Goal: Book appointment/travel/reservation

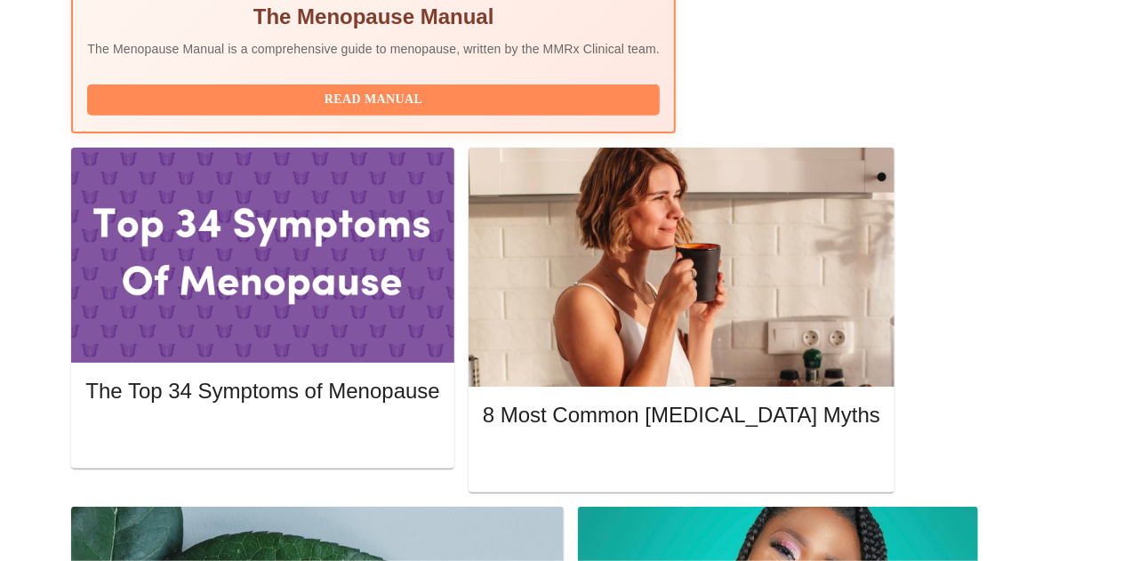
scroll to position [742, 0]
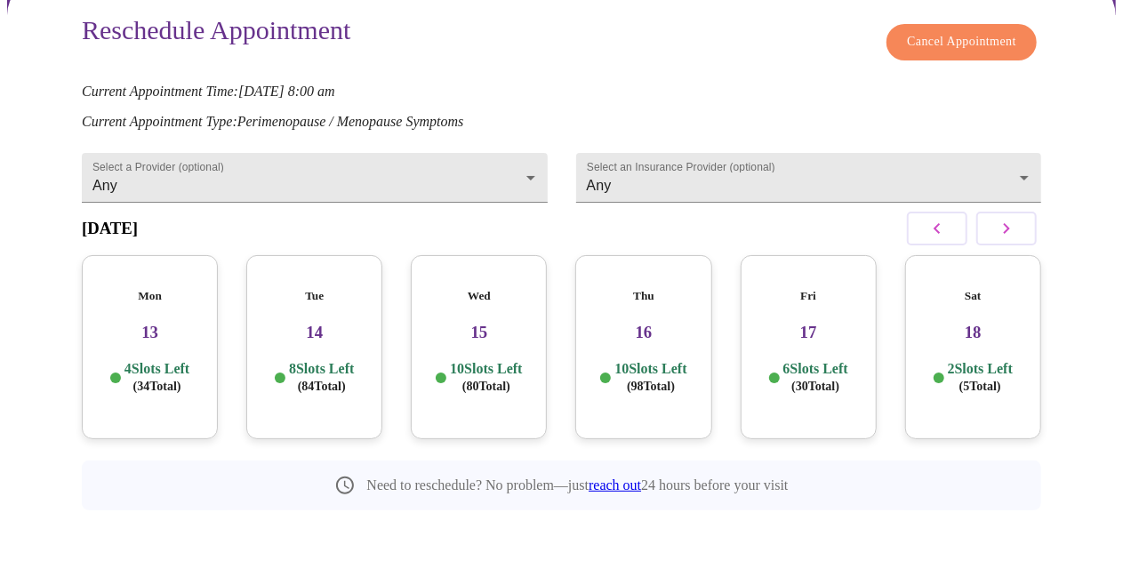
scroll to position [177, 0]
